Goal: Task Accomplishment & Management: Manage account settings

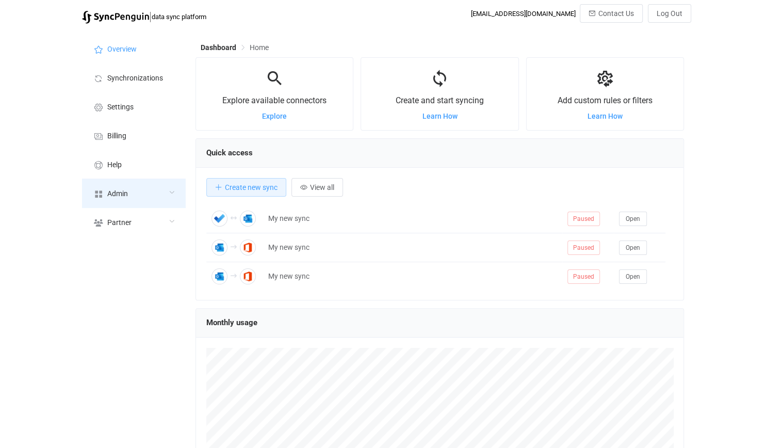
scroll to position [515707, 515419]
click at [150, 191] on div "Admin" at bounding box center [133, 193] width 103 height 29
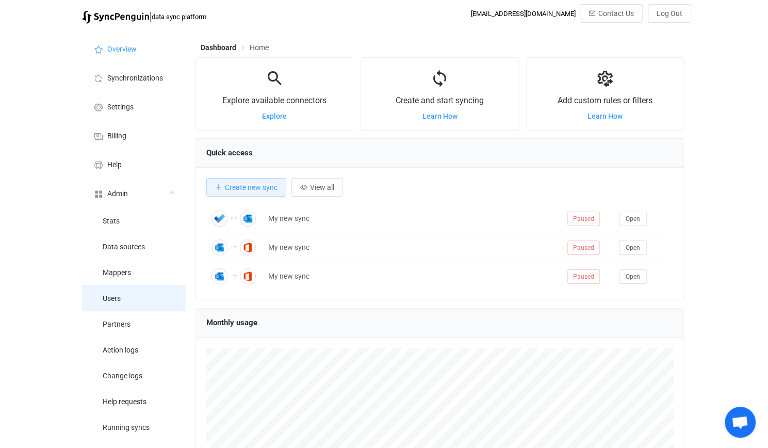
click at [135, 299] on li "Users" at bounding box center [133, 298] width 103 height 26
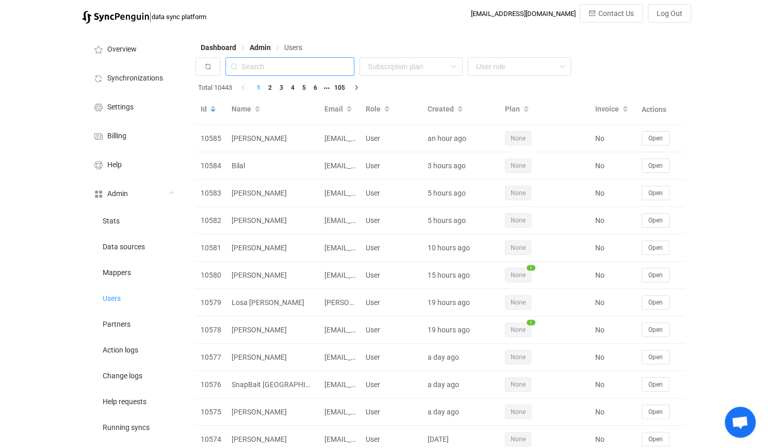
click at [297, 64] on input "text" at bounding box center [289, 66] width 129 height 19
paste input "[EMAIL_ADDRESS][DOMAIN_NAME]"
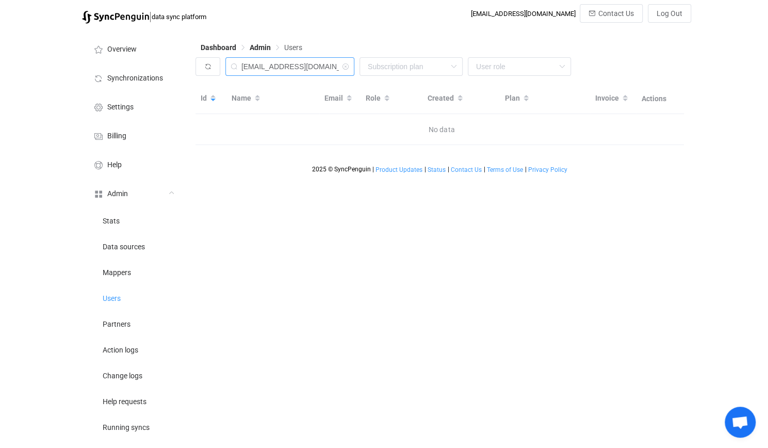
drag, startPoint x: 285, startPoint y: 69, endPoint x: 589, endPoint y: 75, distance: 303.9
click at [589, 75] on div "[EMAIL_ADDRESS][DOMAIN_NAME] None Single SingleYearly SinglePlus SinglePlusYear…" at bounding box center [440, 69] width 489 height 24
type input "doughanslip"
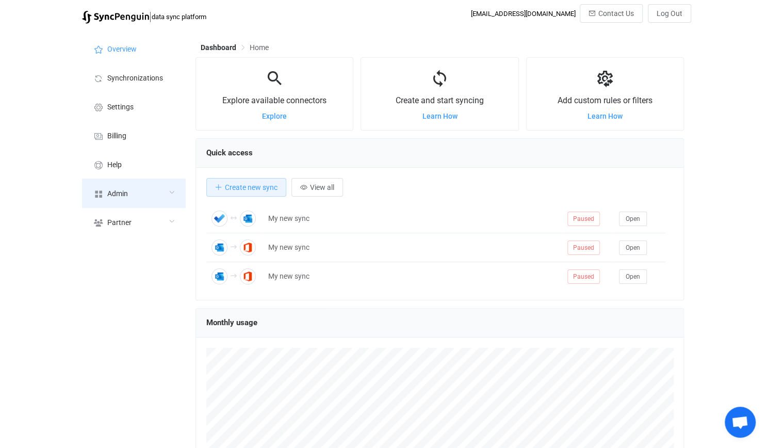
scroll to position [515707, 515419]
click at [158, 204] on div "Admin" at bounding box center [133, 193] width 103 height 29
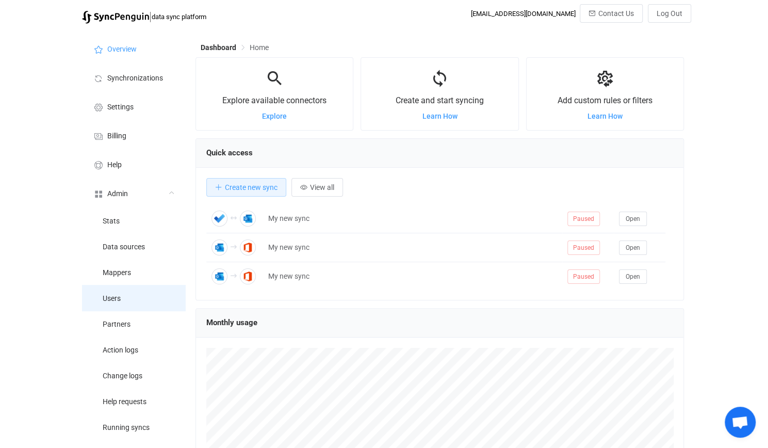
click at [147, 302] on li "Users" at bounding box center [133, 298] width 103 height 26
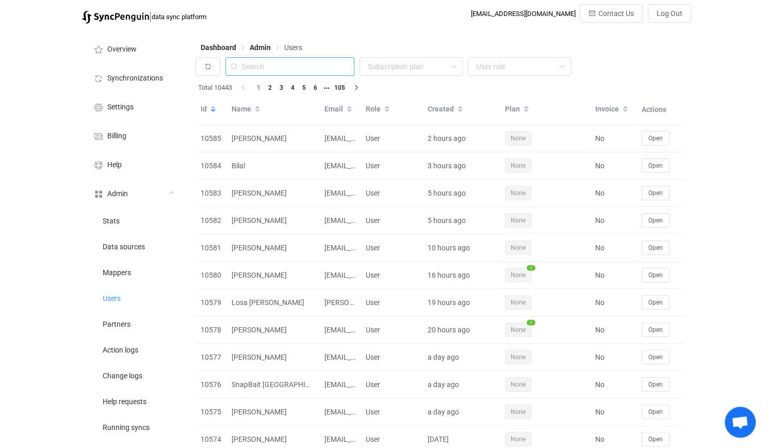
click at [288, 68] on input "text" at bounding box center [289, 66] width 129 height 19
paste input "[EMAIL_ADDRESS][DOMAIN_NAME]"
type input "[EMAIL_ADDRESS][DOMAIN_NAME]"
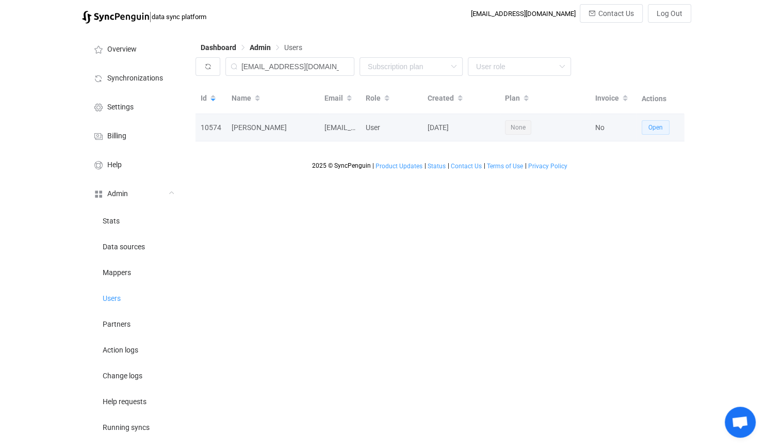
click at [660, 122] on button "Open" at bounding box center [656, 127] width 28 height 14
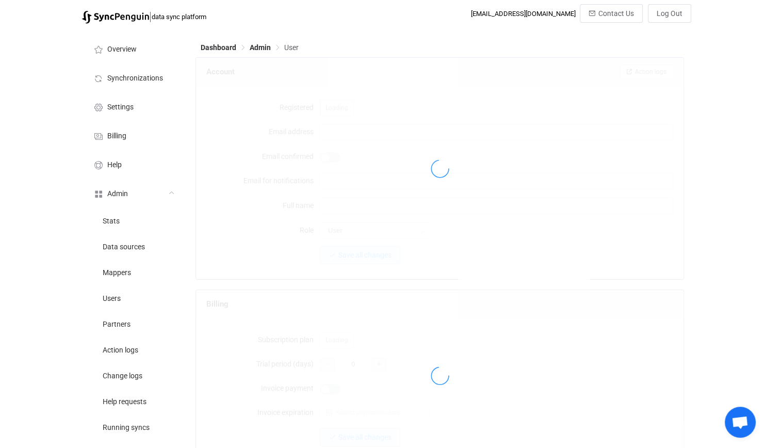
type input "[EMAIL_ADDRESS][DOMAIN_NAME]"
type input "[PERSON_NAME]"
type input "14"
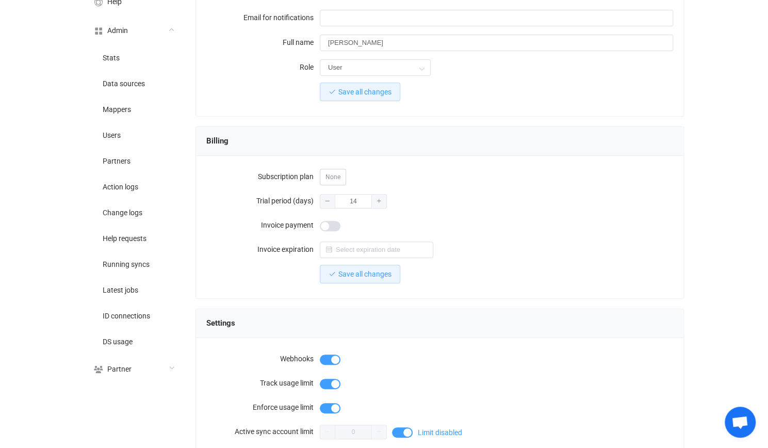
scroll to position [31, 0]
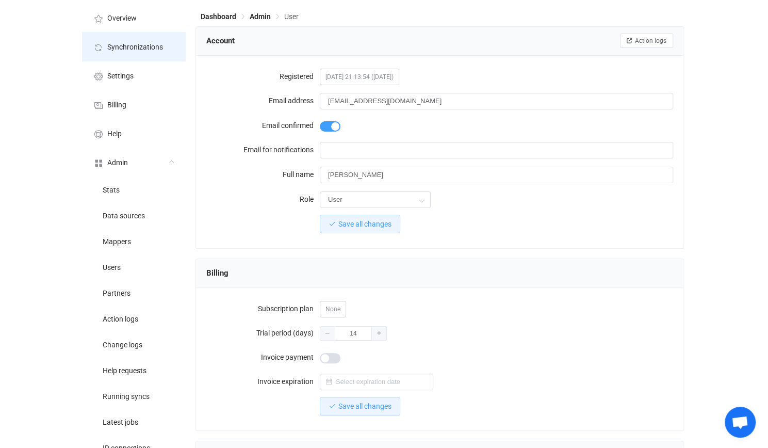
click at [153, 52] on li "Synchronizations" at bounding box center [133, 46] width 103 height 29
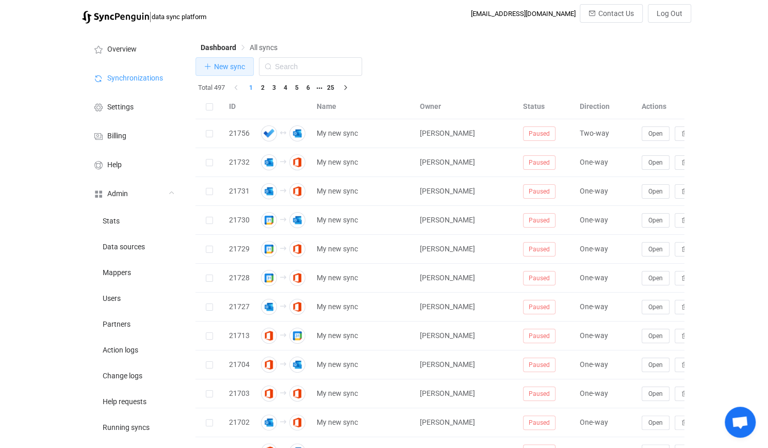
click at [217, 64] on span "New sync" at bounding box center [229, 66] width 31 height 8
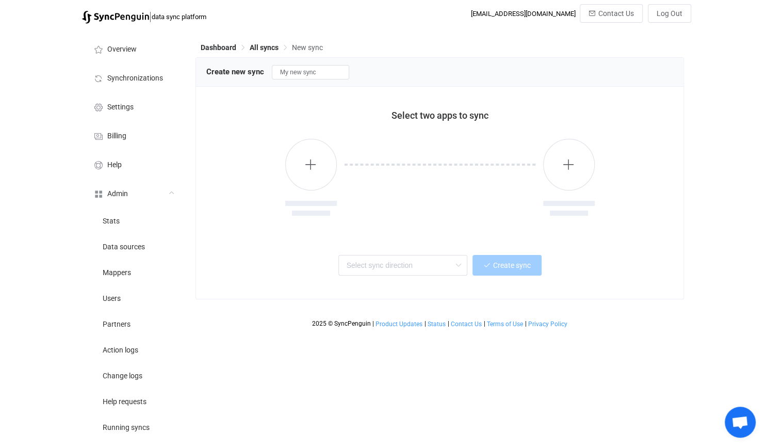
click at [344, 181] on div at bounding box center [440, 185] width 206 height 93
click at [314, 170] on icon "button" at bounding box center [310, 164] width 13 height 13
